Goal: Information Seeking & Learning: Find contact information

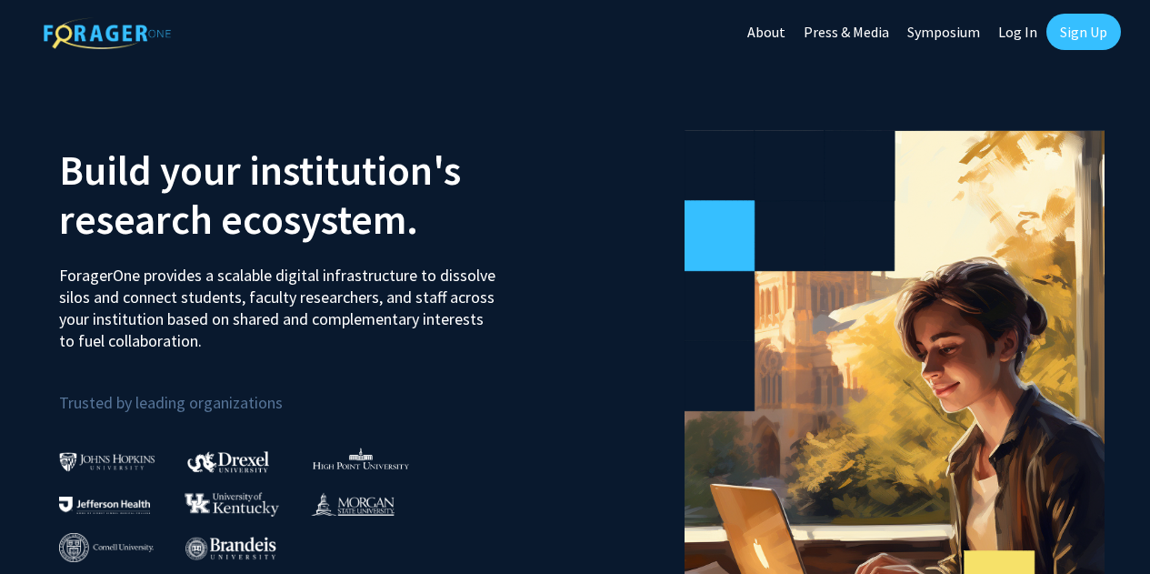
click at [1099, 26] on link "Sign Up" at bounding box center [1084, 32] width 75 height 36
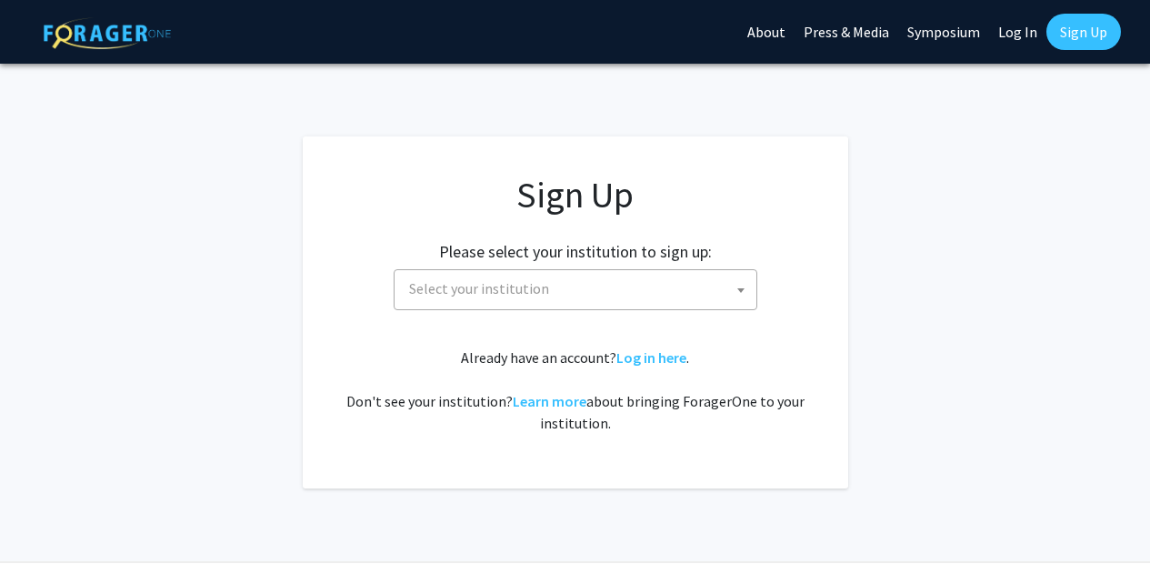
click at [613, 300] on span "Select your institution" at bounding box center [579, 288] width 355 height 37
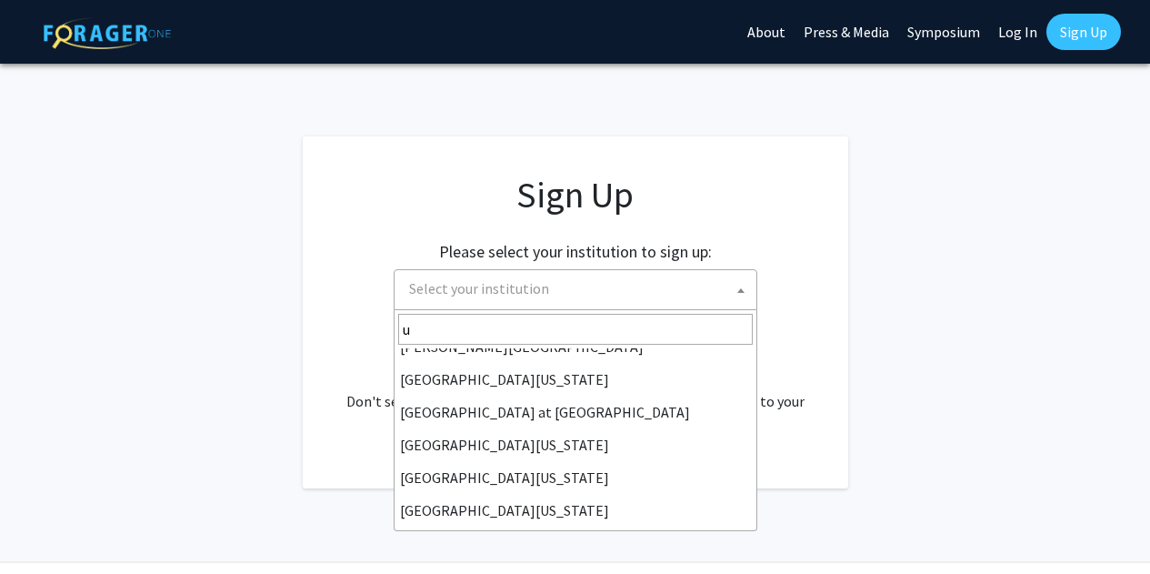
scroll to position [604, 0]
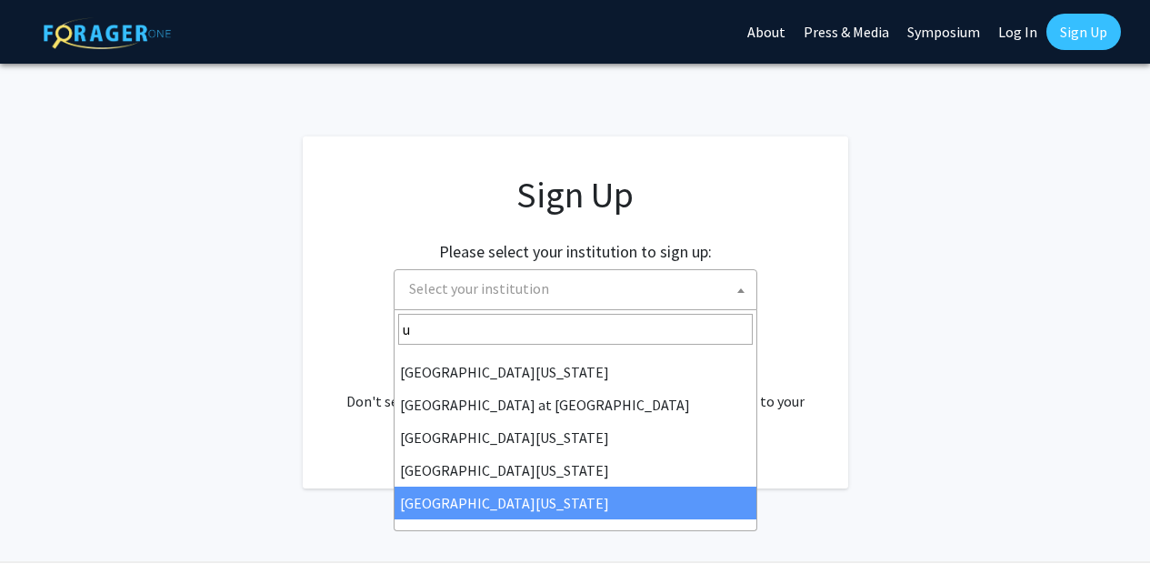
type input "u"
select select "33"
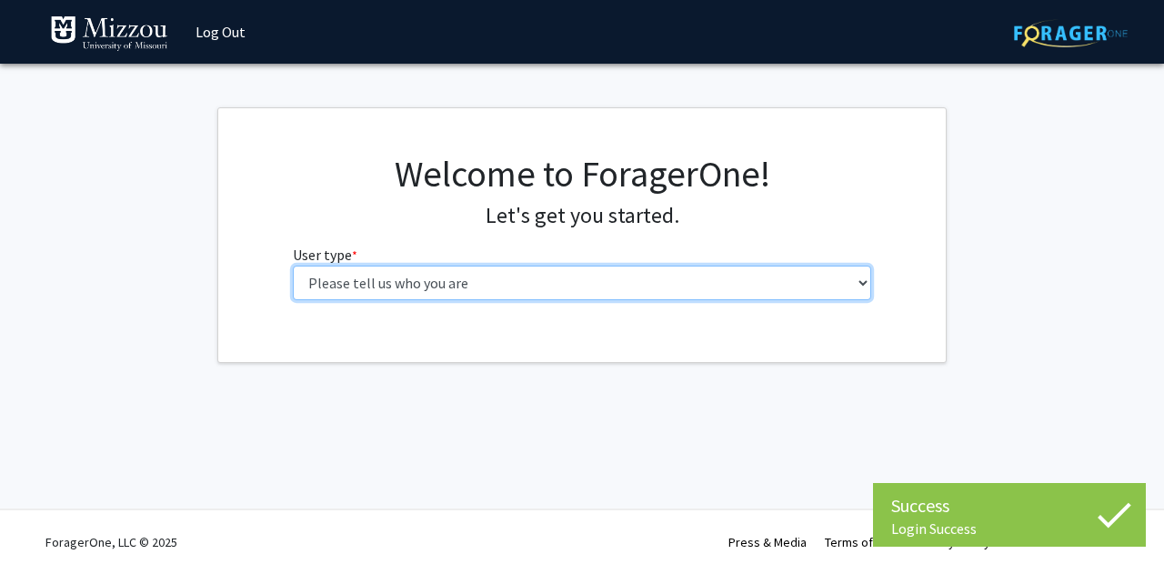
click at [575, 291] on select "Please tell us who you are Undergraduate Student Master's Student Doctoral Cand…" at bounding box center [582, 283] width 579 height 35
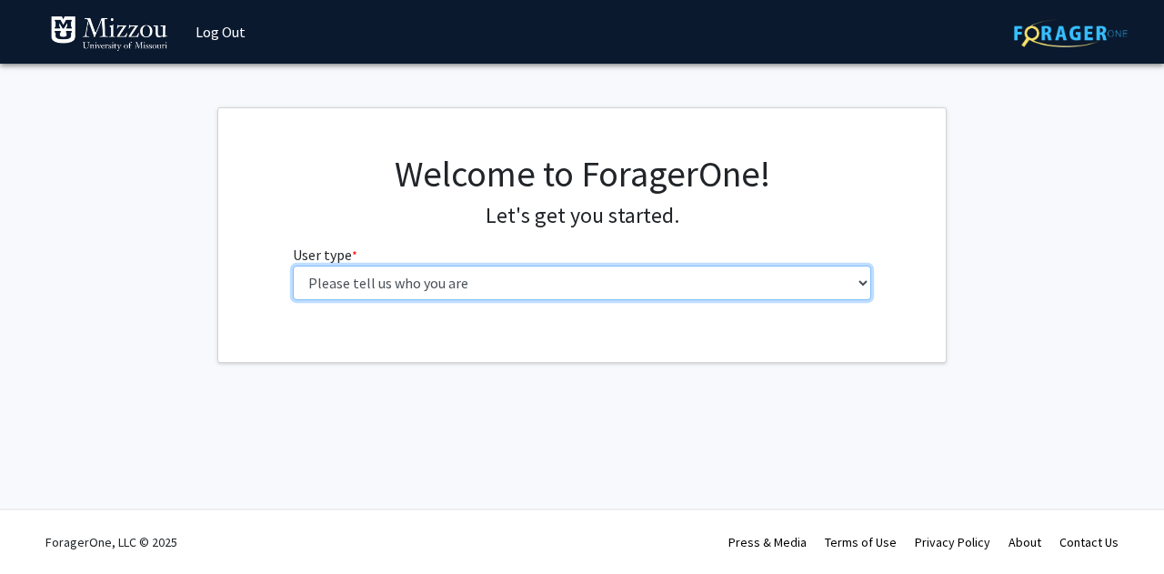
select select "2: masters"
click at [293, 266] on select "Please tell us who you are Undergraduate Student Master's Student Doctoral Cand…" at bounding box center [582, 283] width 579 height 35
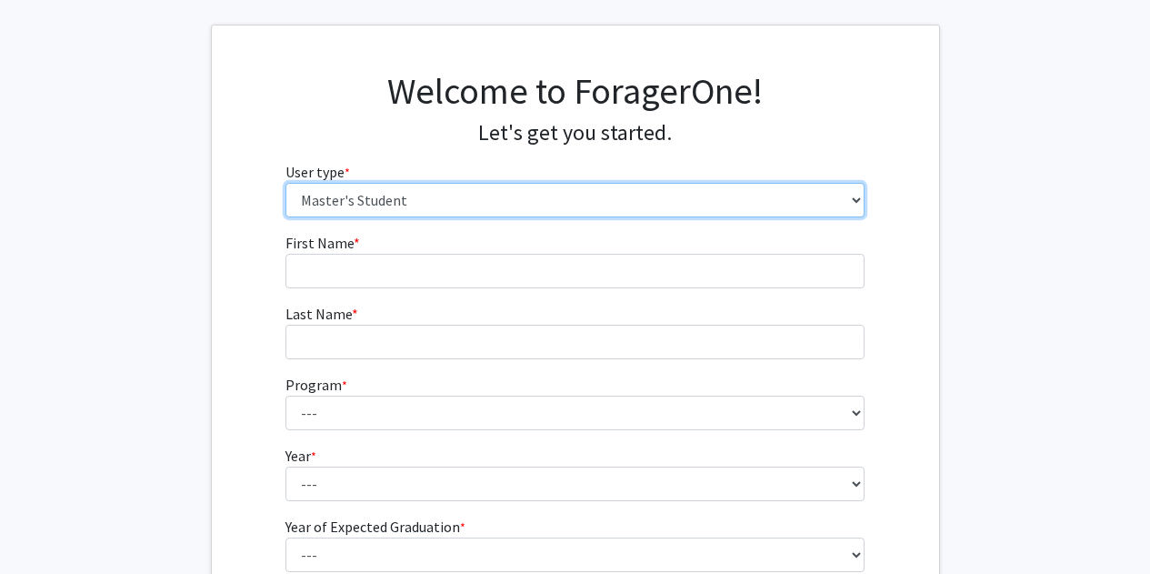
scroll to position [85, 0]
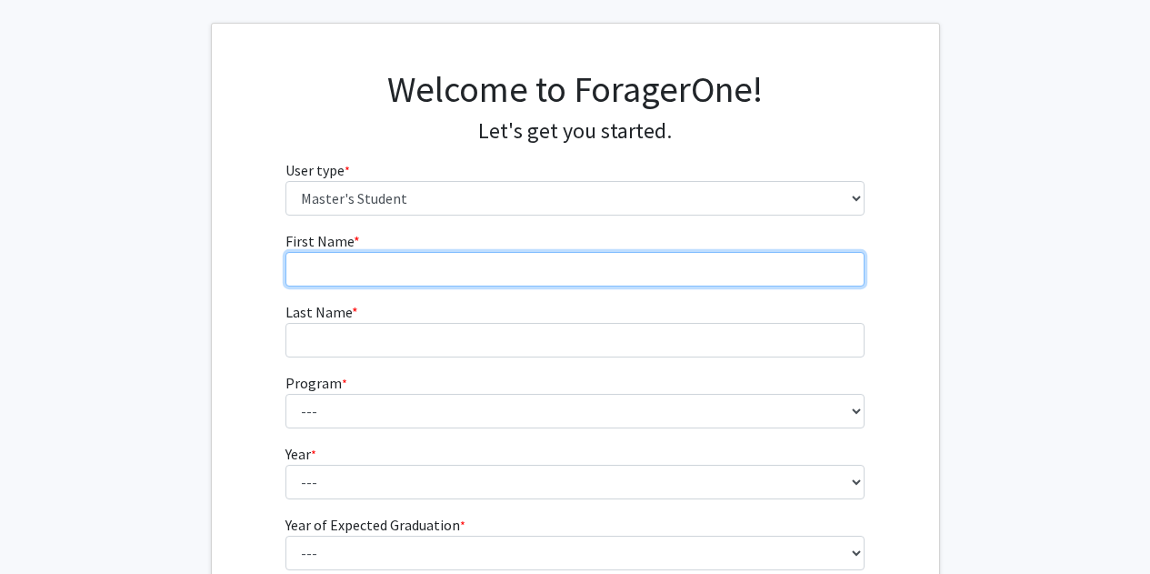
click at [344, 282] on input "First Name * required" at bounding box center [575, 269] width 579 height 35
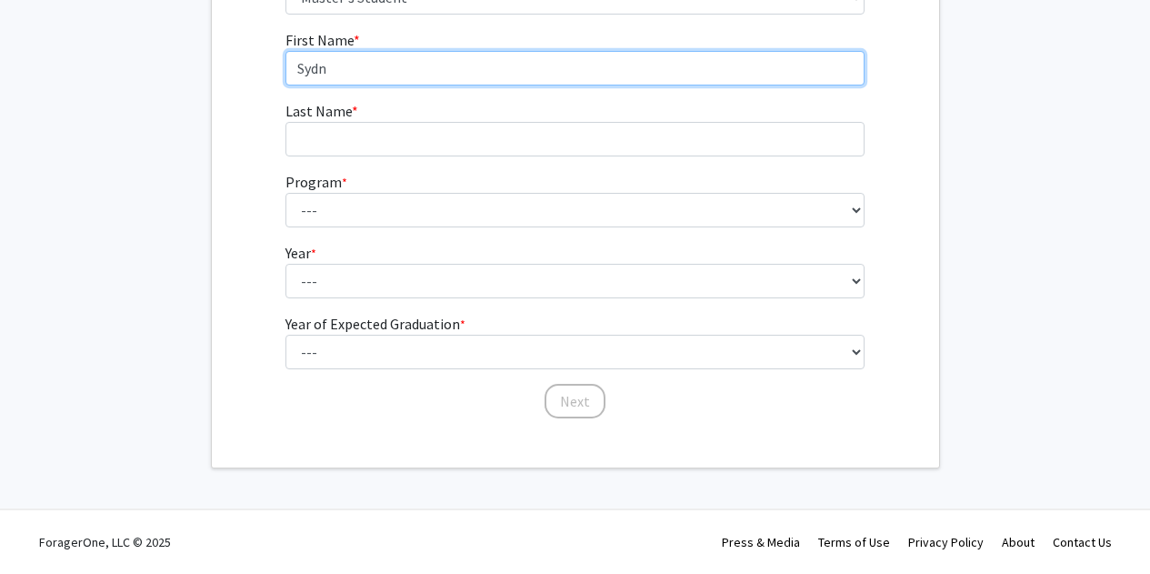
type input "[GEOGRAPHIC_DATA]"
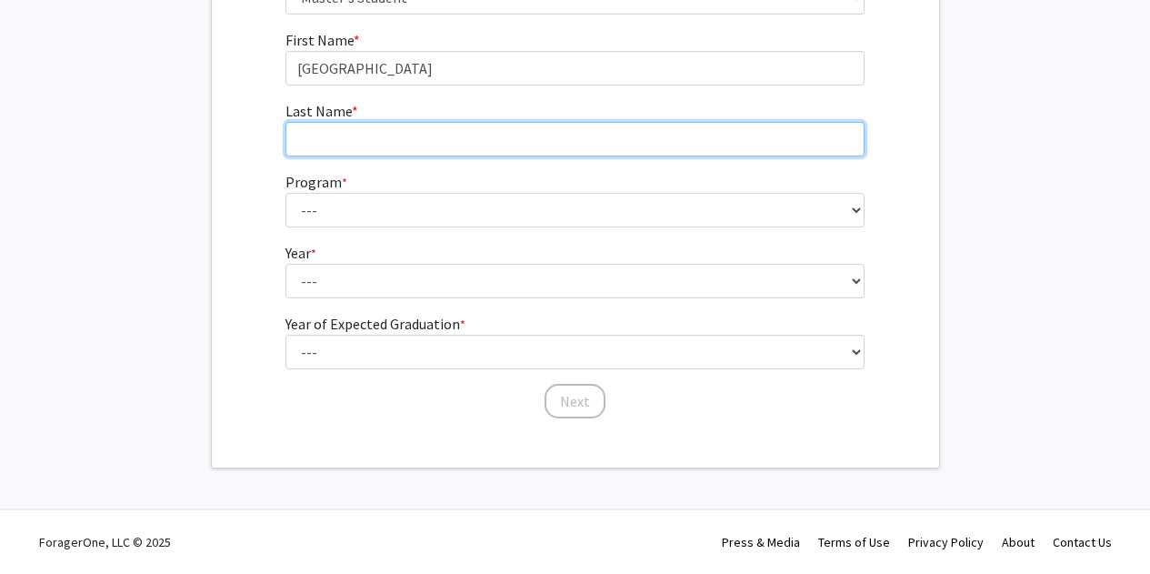
type input "[PERSON_NAME]"
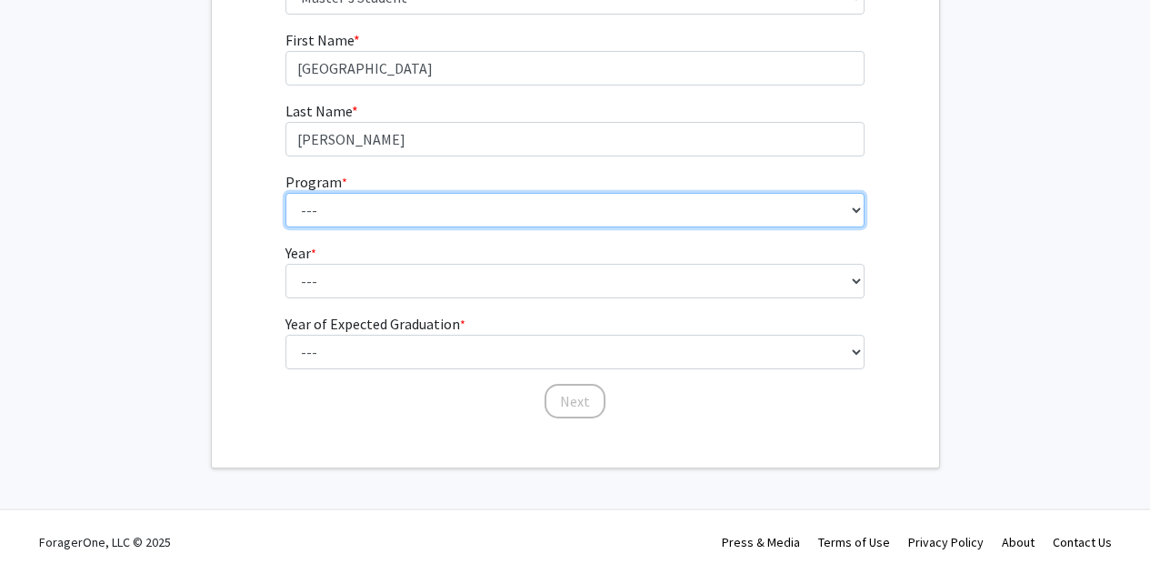
click at [342, 210] on select "--- Academic Medicine Accountancy Agricultural and Applied Economics Agricultur…" at bounding box center [575, 210] width 579 height 35
select select "1: 2224"
click at [286, 193] on select "--- Academic Medicine Accountancy Agricultural and Applied Economics Agricultur…" at bounding box center [575, 210] width 579 height 35
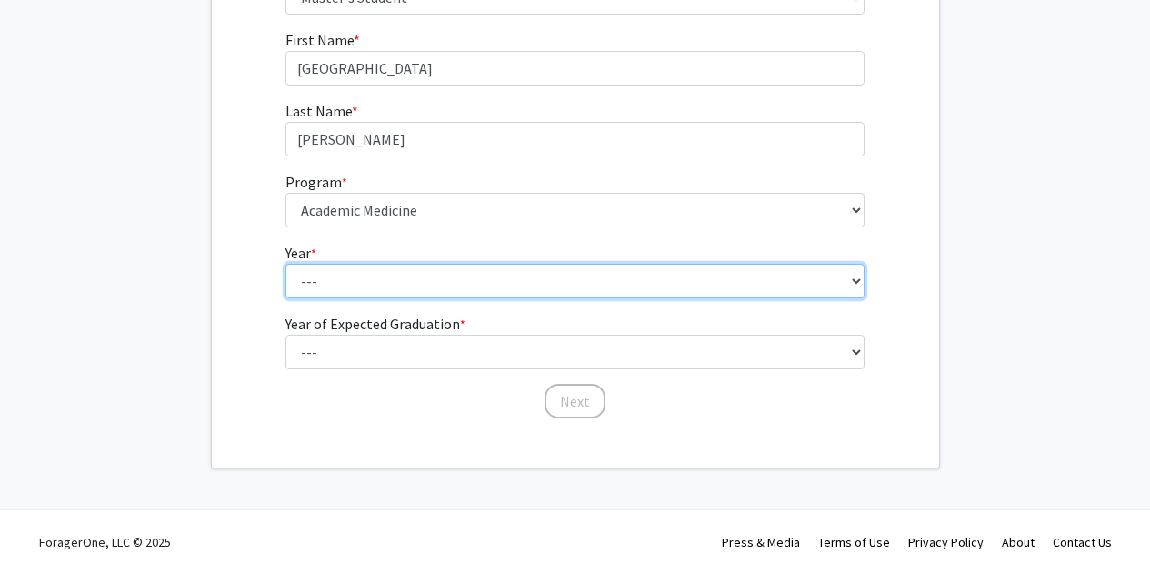
click at [335, 271] on select "--- First Year Second Year" at bounding box center [575, 281] width 579 height 35
select select "1: first_year"
click at [286, 264] on select "--- First Year Second Year" at bounding box center [575, 281] width 579 height 35
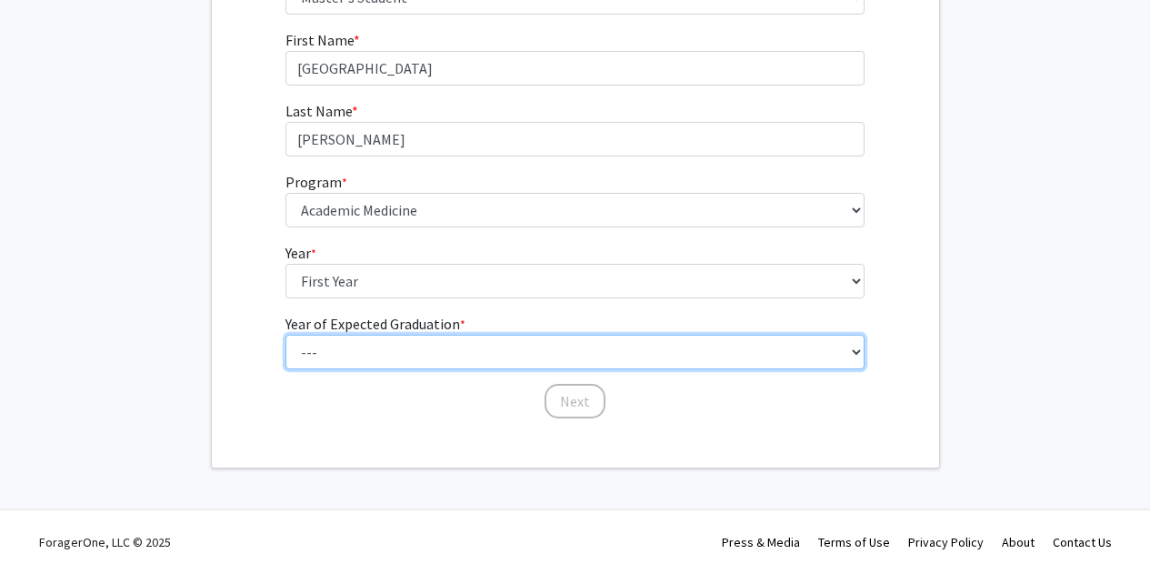
click at [301, 352] on select "--- 2025 2026 2027 2028 2029 2030 2031 2032 2033 2034" at bounding box center [575, 352] width 579 height 35
select select "1: 2025"
click at [286, 335] on select "--- 2025 2026 2027 2028 2029 2030 2031 2032 2033 2034" at bounding box center [575, 352] width 579 height 35
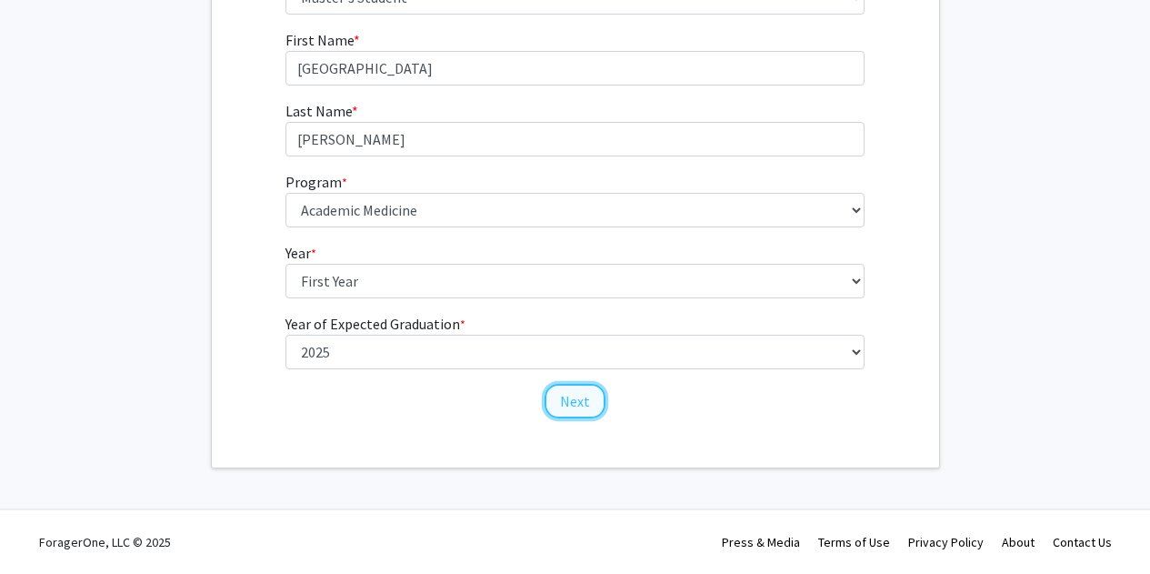
click at [573, 412] on button "Next" at bounding box center [575, 401] width 61 height 35
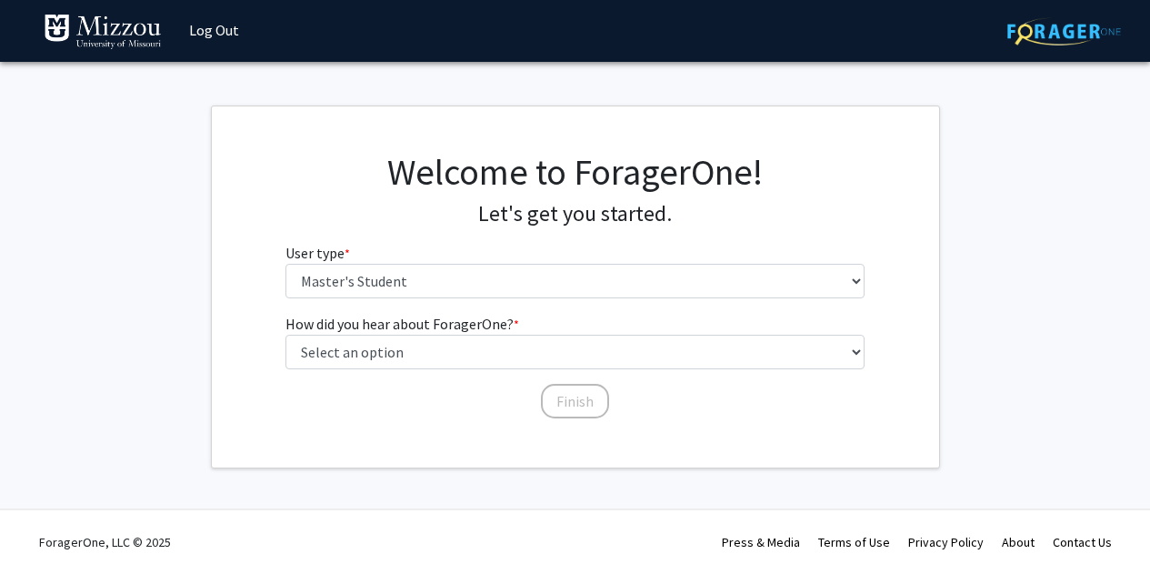
scroll to position [2, 0]
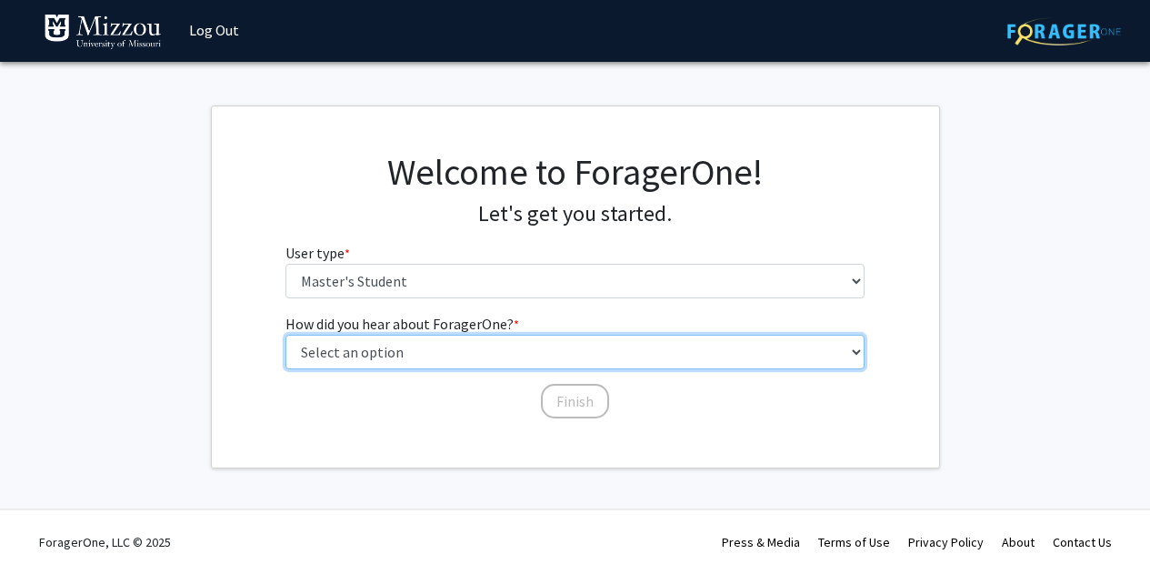
click at [518, 348] on select "Select an option Peer/student recommendation Faculty/staff recommendation Unive…" at bounding box center [575, 352] width 579 height 35
select select "1: peer_recommendation"
click at [286, 335] on select "Select an option Peer/student recommendation Faculty/staff recommendation Unive…" at bounding box center [575, 352] width 579 height 35
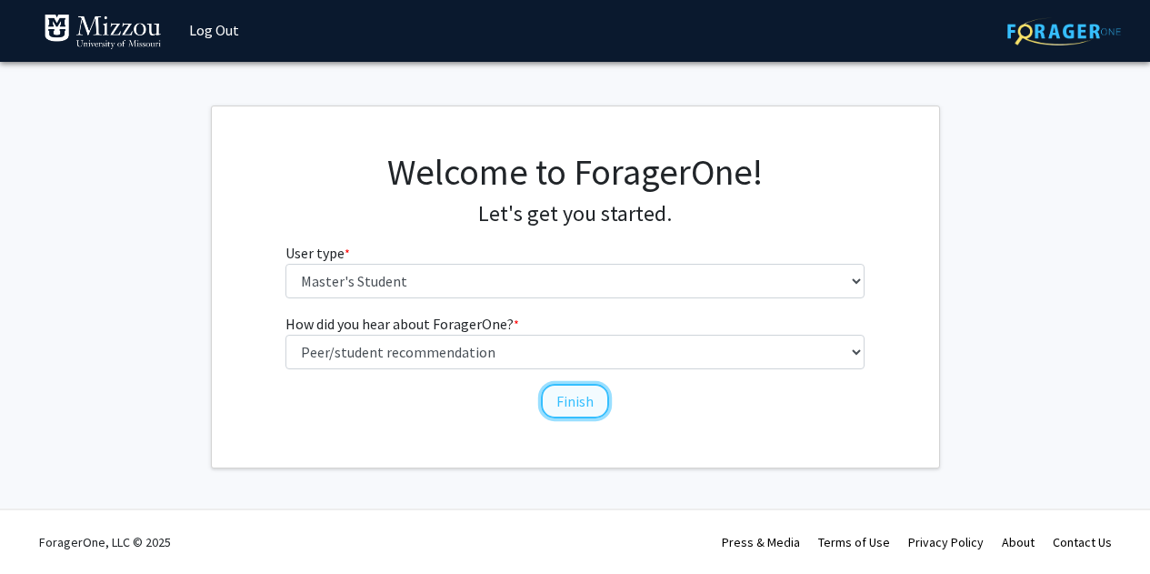
click at [576, 410] on button "Finish" at bounding box center [575, 401] width 68 height 35
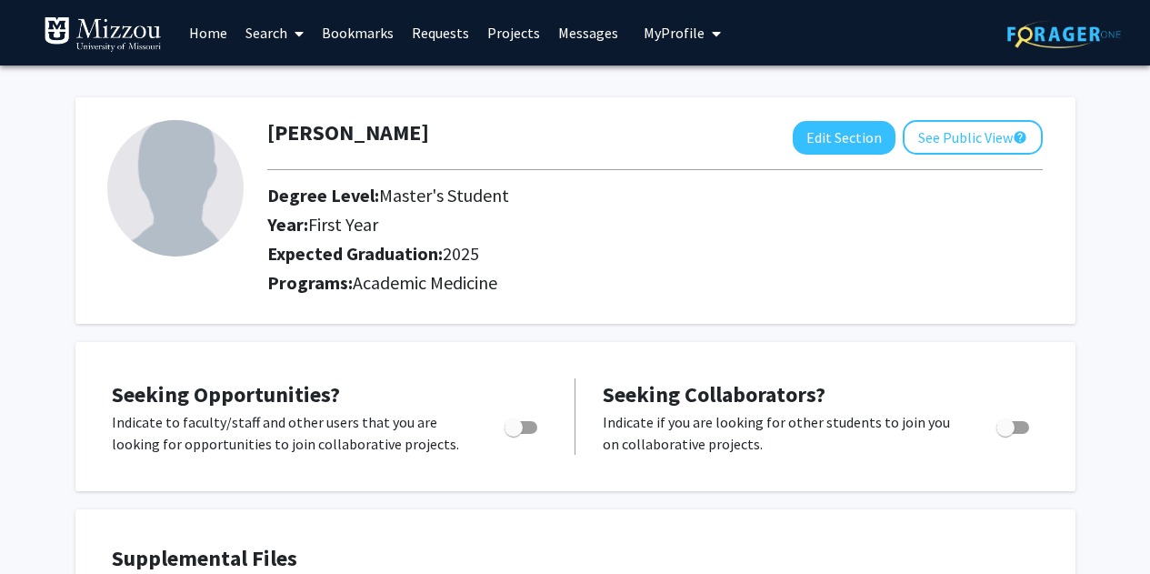
click at [270, 32] on link "Search" at bounding box center [274, 33] width 76 height 64
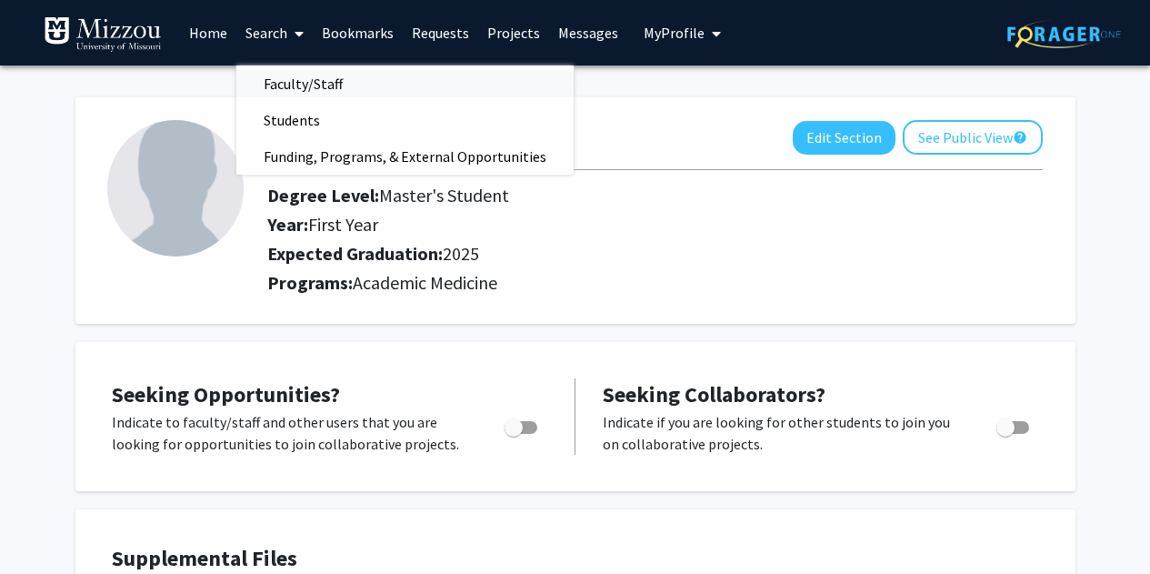
click at [283, 94] on span "Faculty/Staff" at bounding box center [303, 83] width 134 height 36
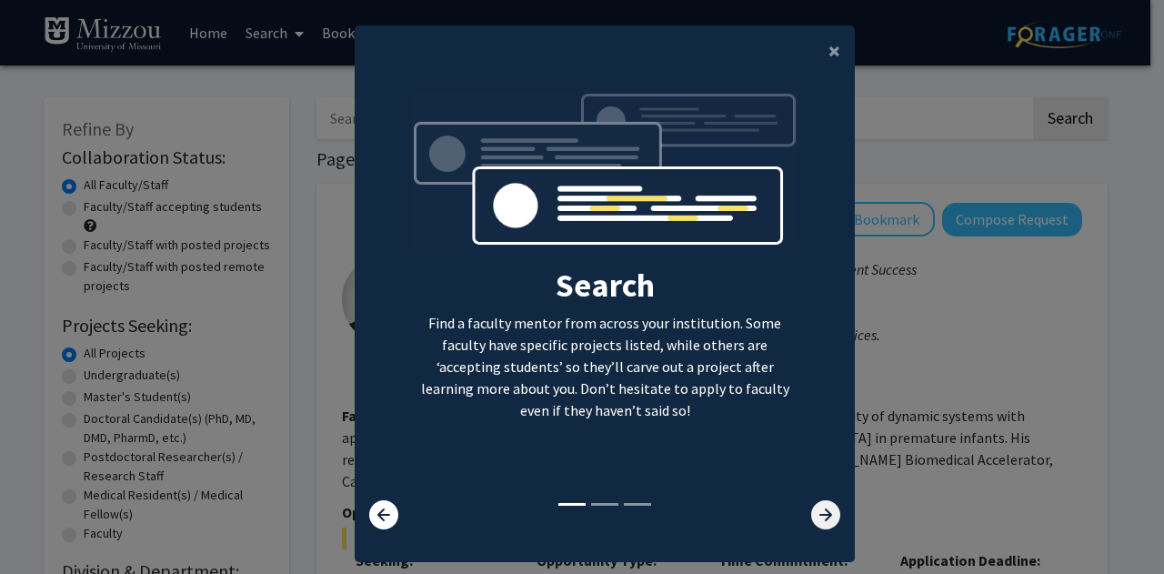
click at [818, 517] on icon at bounding box center [825, 514] width 29 height 29
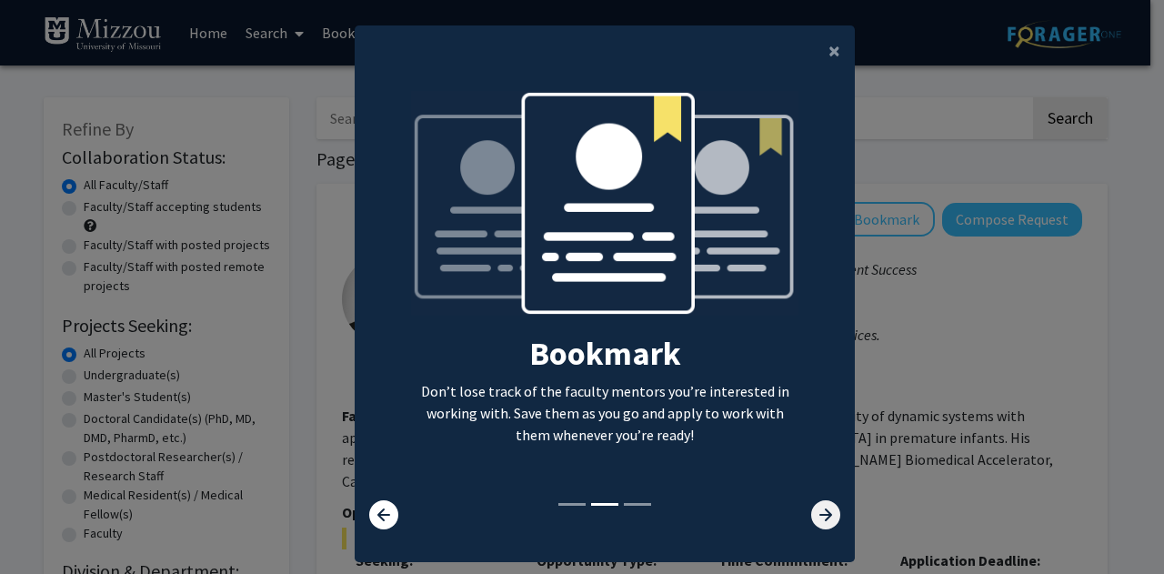
click at [818, 517] on icon at bounding box center [825, 514] width 29 height 29
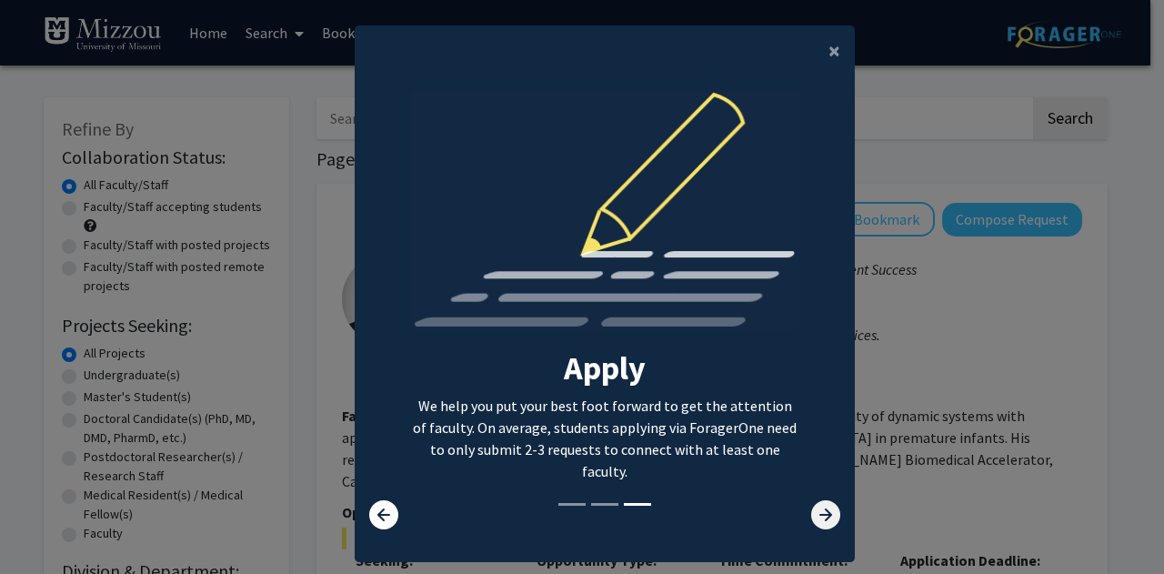
click at [818, 517] on icon at bounding box center [825, 514] width 29 height 29
click at [829, 56] on span "×" at bounding box center [835, 50] width 12 height 28
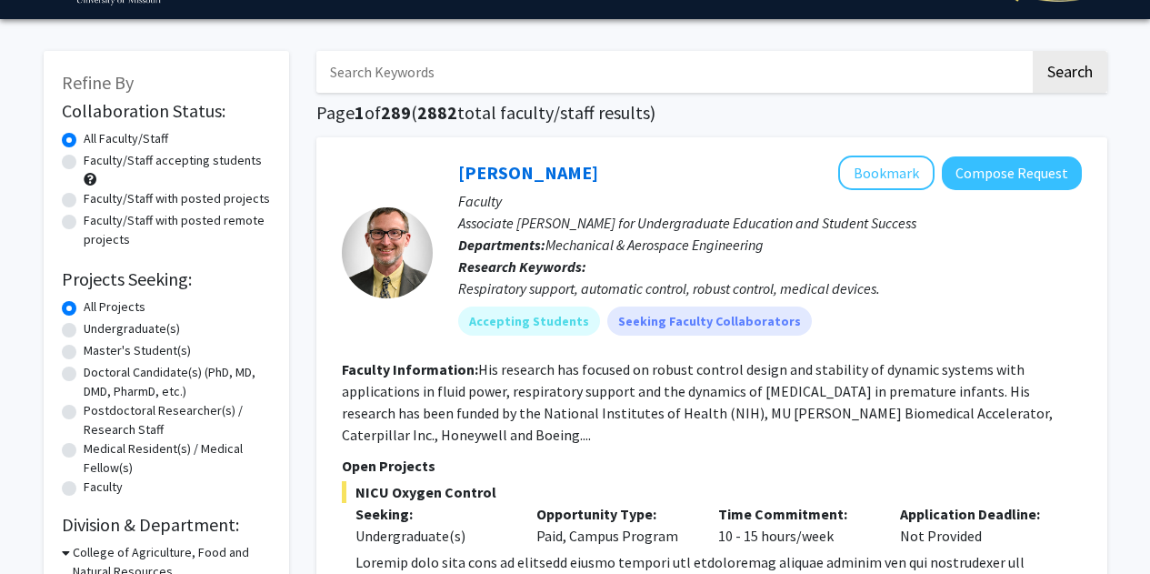
scroll to position [47, 0]
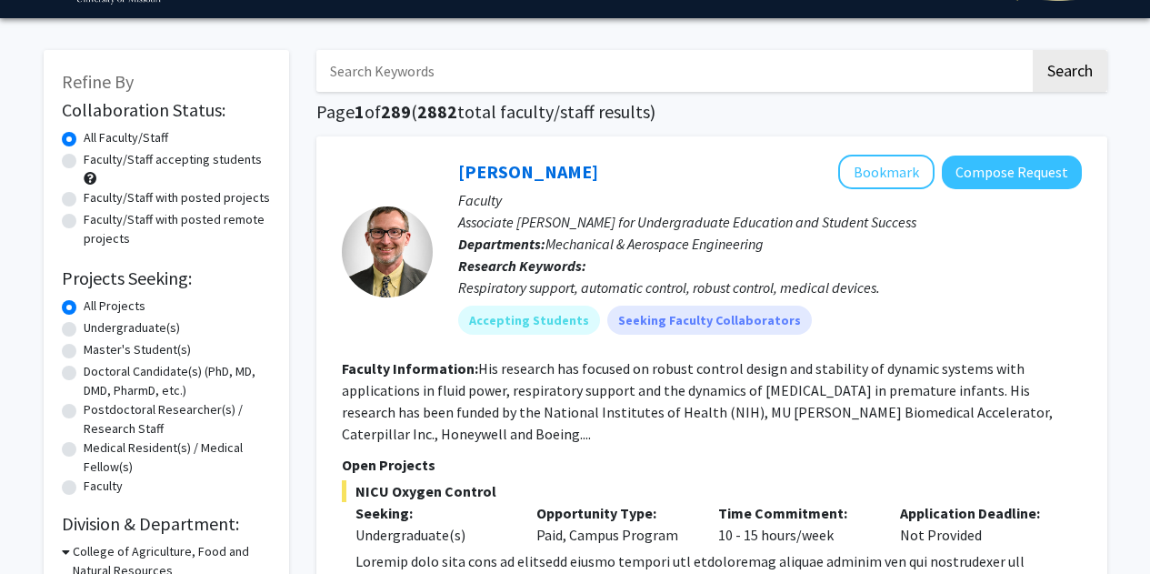
click at [527, 91] on input "Search Keywords" at bounding box center [673, 71] width 714 height 42
click at [467, 62] on input "Search Keywords" at bounding box center [673, 71] width 714 height 42
type input "orthop"
click at [1033, 50] on button "Search" at bounding box center [1070, 71] width 75 height 42
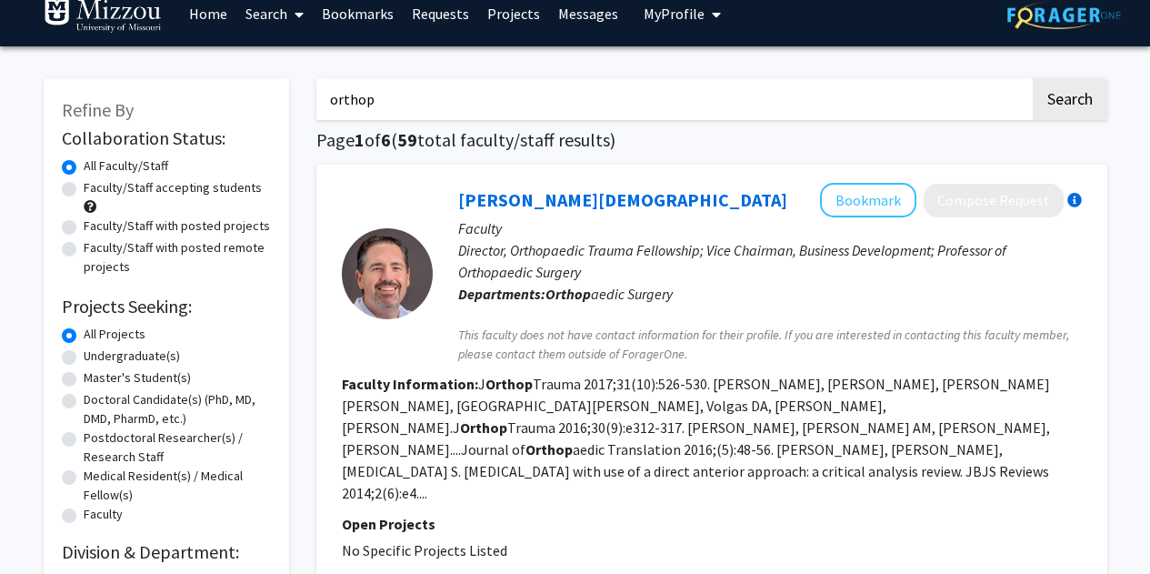
scroll to position [20, 0]
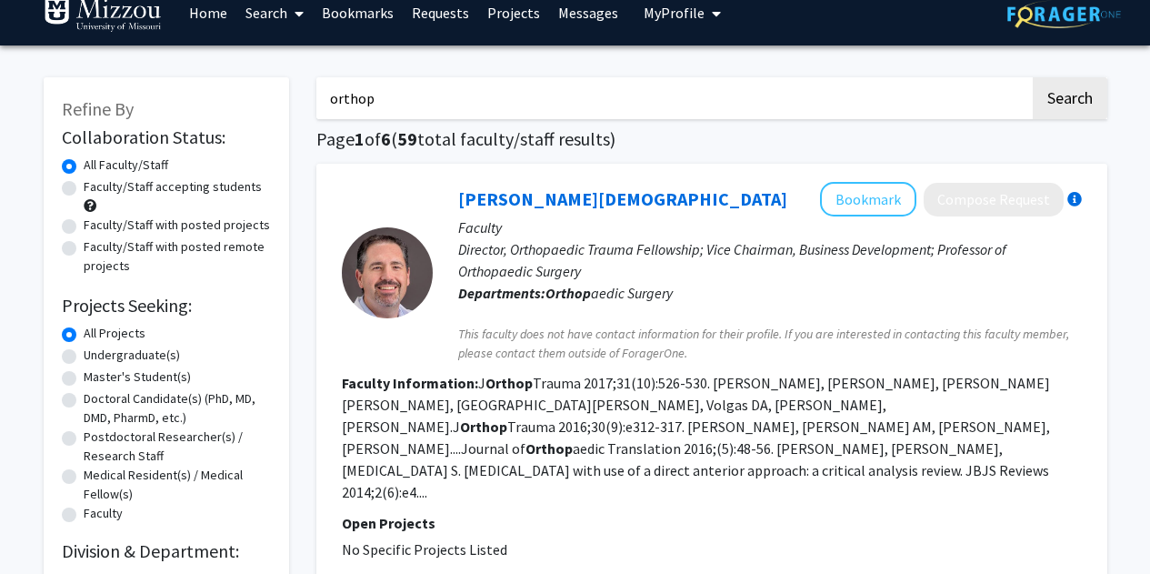
click at [84, 246] on label "Faculty/Staff with posted remote projects" at bounding box center [177, 256] width 187 height 38
click at [84, 246] on input "Faculty/Staff with posted remote projects" at bounding box center [90, 243] width 12 height 12
radio input "true"
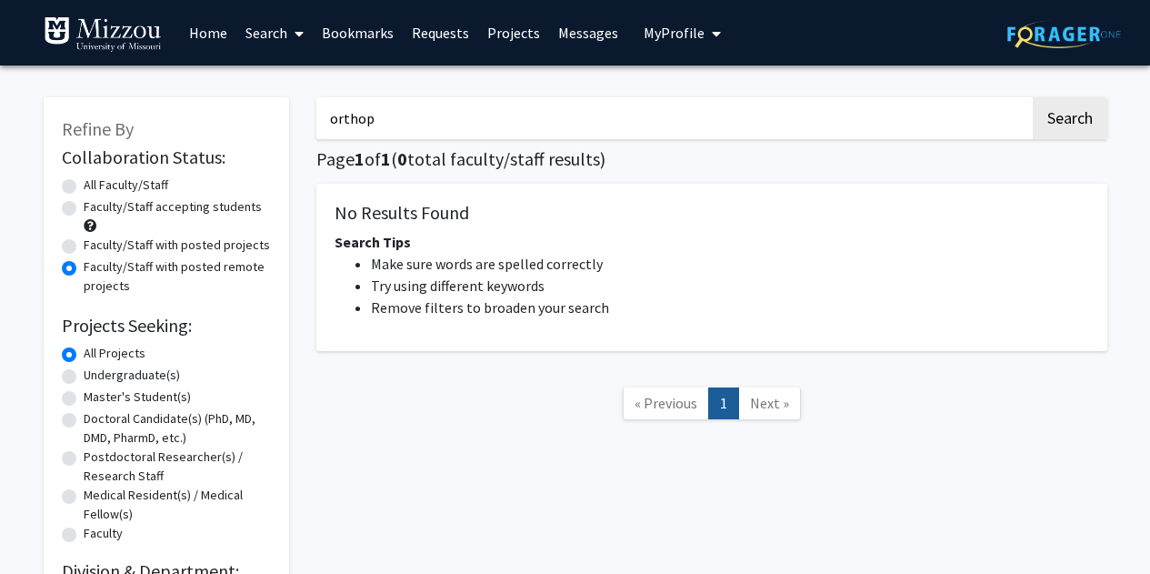
click at [71, 254] on div "Faculty/Staff with posted projects" at bounding box center [166, 247] width 209 height 22
click at [84, 242] on label "Faculty/Staff with posted projects" at bounding box center [177, 245] width 186 height 19
click at [84, 242] on input "Faculty/Staff with posted projects" at bounding box center [90, 242] width 12 height 12
radio input "true"
click at [467, 111] on input "orthop" at bounding box center [673, 118] width 714 height 42
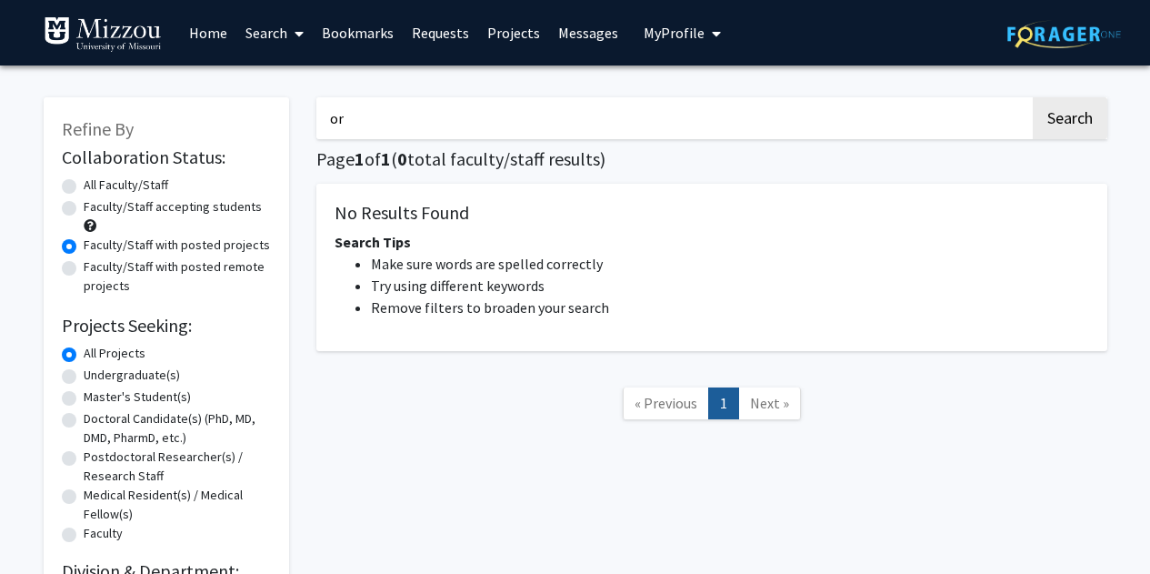
type input "o"
type input "orbann"
click at [1033, 97] on button "Search" at bounding box center [1070, 118] width 75 height 42
radio input "true"
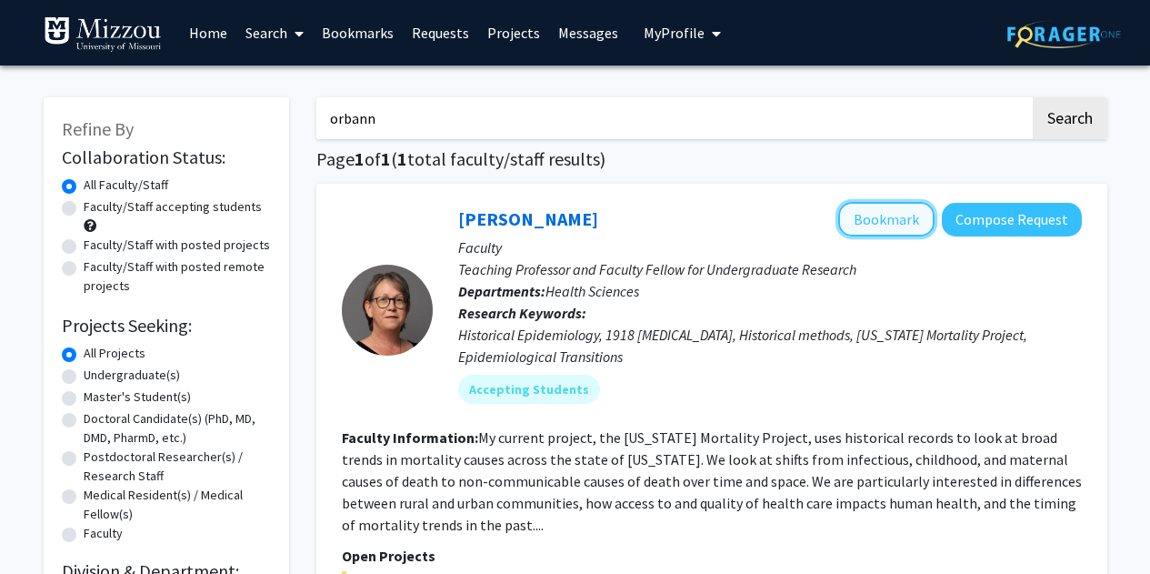
click at [877, 228] on button "Bookmark" at bounding box center [887, 219] width 96 height 35
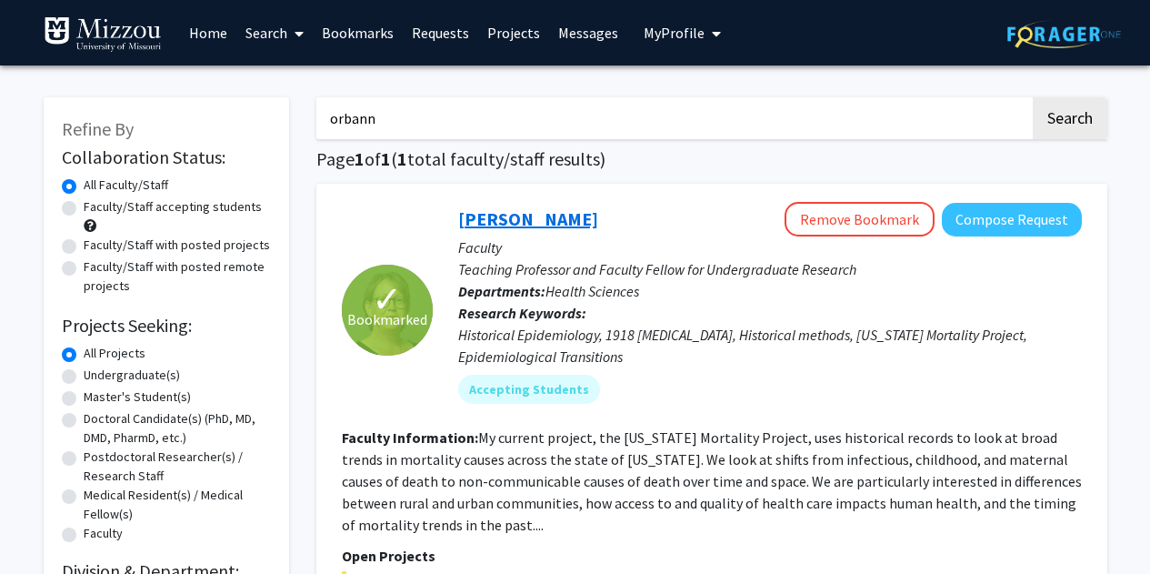
click at [550, 220] on link "[PERSON_NAME]" at bounding box center [528, 218] width 140 height 23
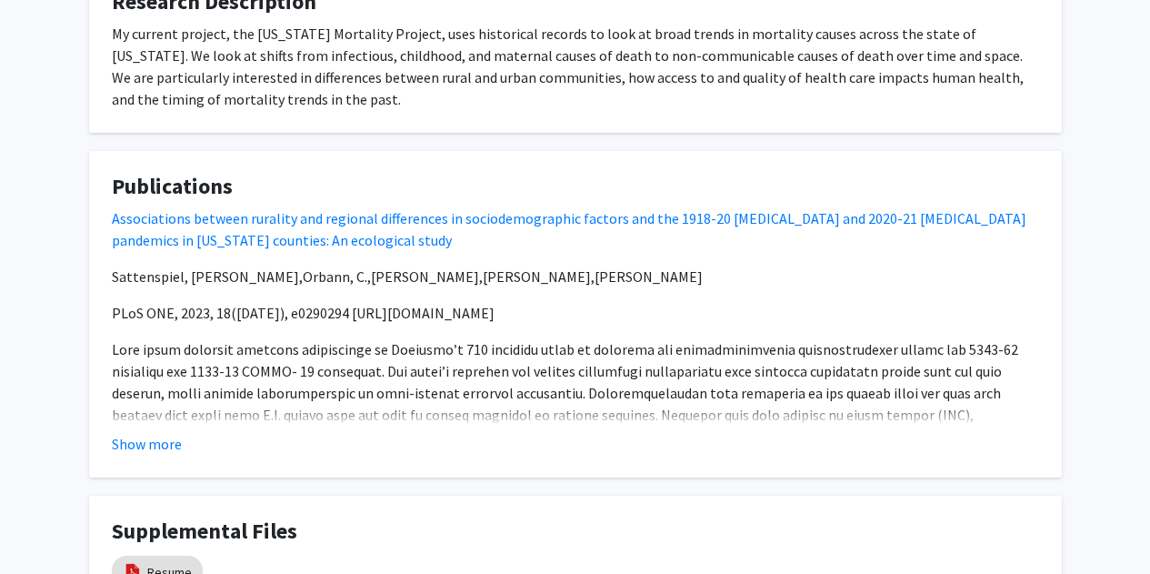
scroll to position [1021, 0]
click at [135, 438] on button "Show more" at bounding box center [147, 443] width 70 height 22
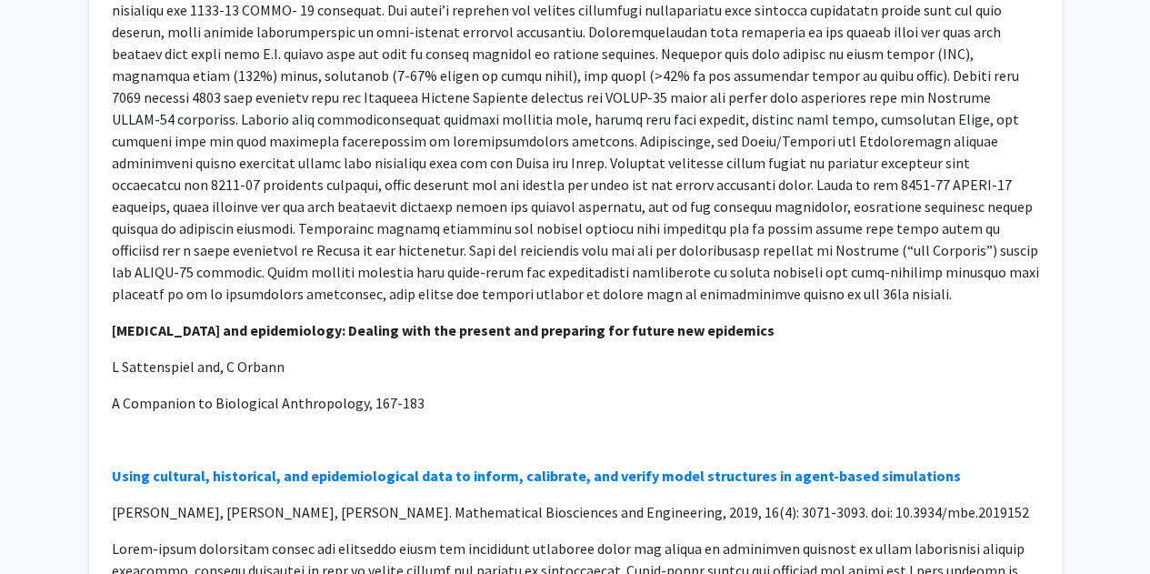
scroll to position [1382, 0]
